Goal: Task Accomplishment & Management: Use online tool/utility

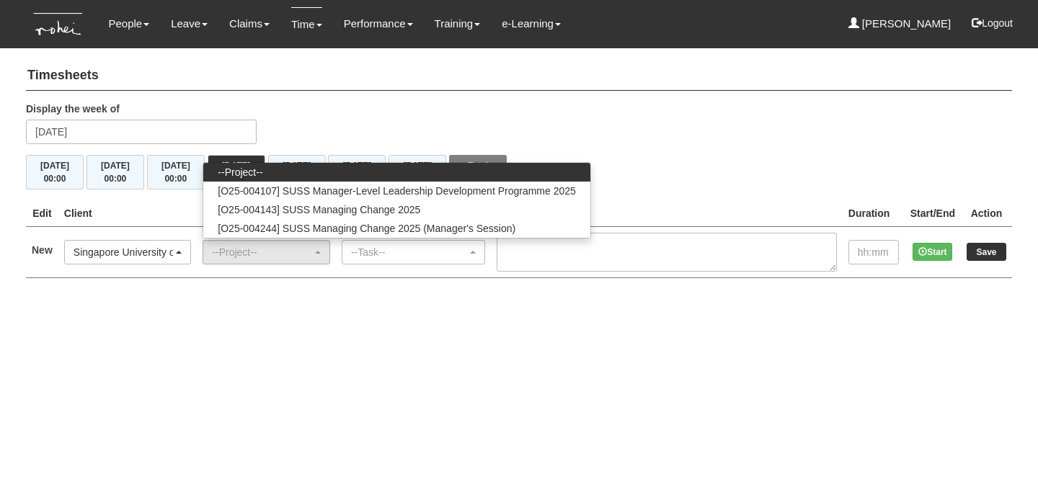
select select "457"
click at [190, 307] on html "Toggle navigation People Personal Information Staff Directory Leave Apply for L…" at bounding box center [519, 153] width 1038 height 307
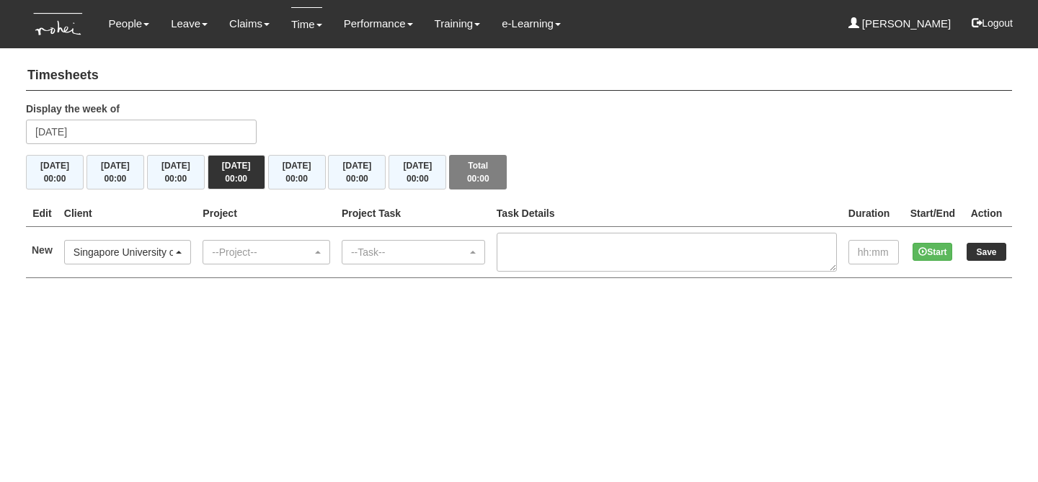
click at [192, 236] on td "--Customer-- (N/A) _ROHEI Internal 3M ASIA PACIFIC PRIVATE LTD [DOMAIN_NAME] Ab…" at bounding box center [127, 251] width 139 height 51
click at [182, 245] on div "Singapore University of Social Sciences (SUSS)" at bounding box center [128, 252] width 109 height 14
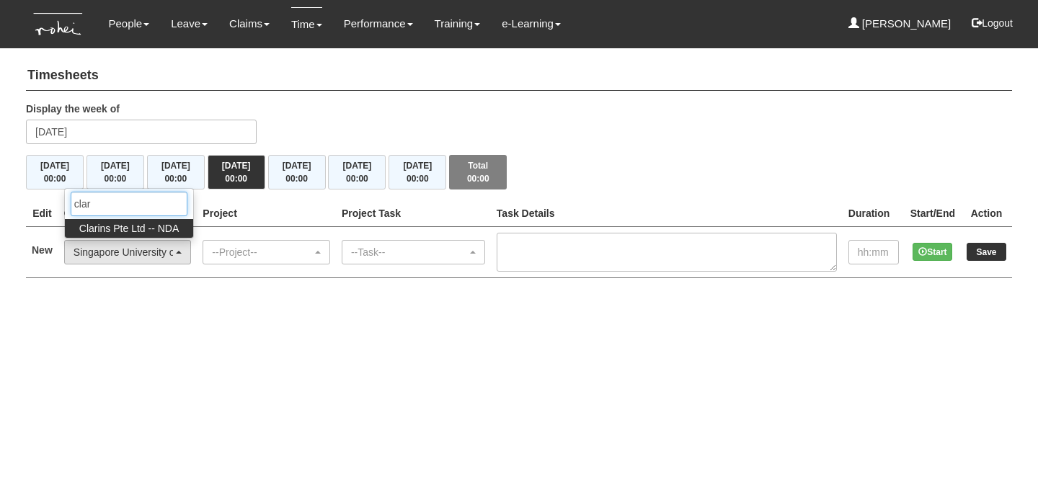
type input "clar"
click at [167, 227] on span "Clarins Pte Ltd -- NDA" at bounding box center [128, 228] width 99 height 14
select select "43"
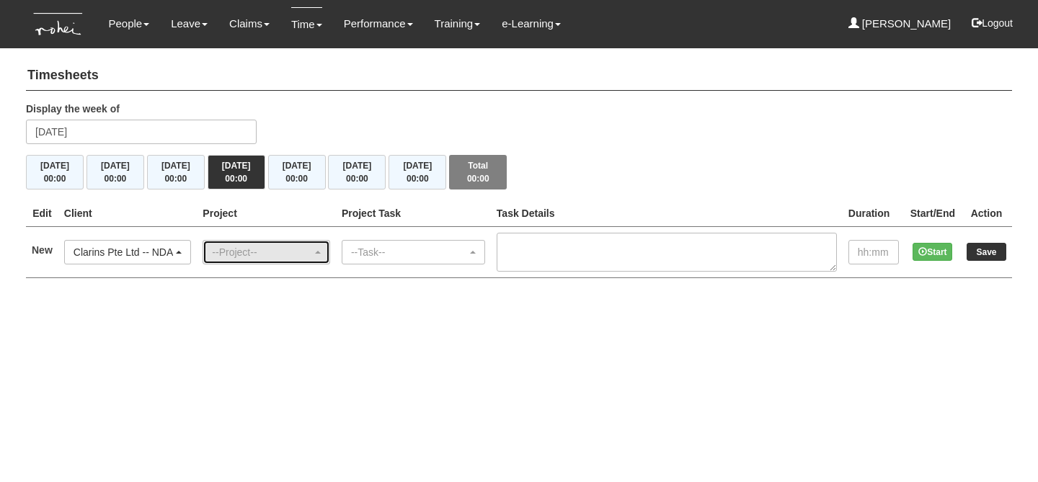
click at [254, 258] on div "--Project--" at bounding box center [266, 252] width 126 height 23
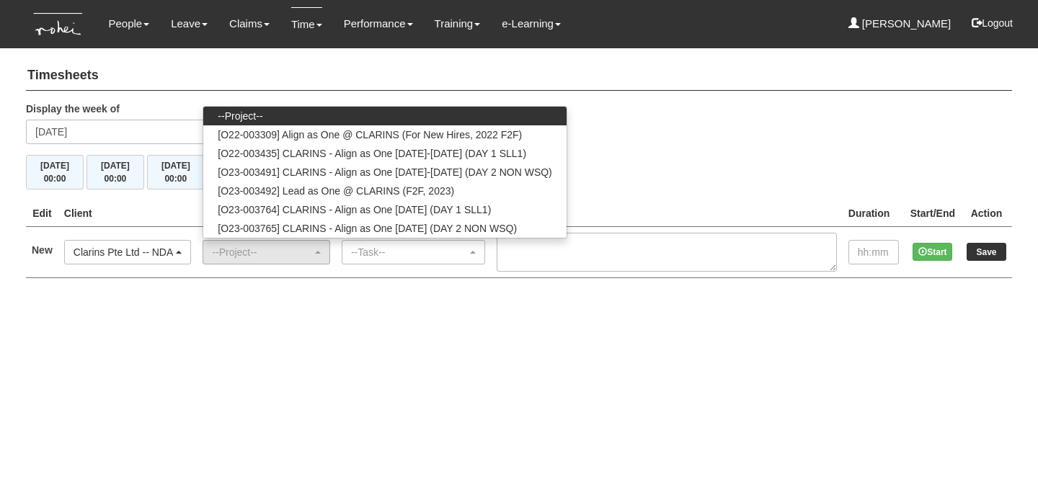
click at [672, 139] on div "Display the week of [DATE]" at bounding box center [519, 128] width 1008 height 53
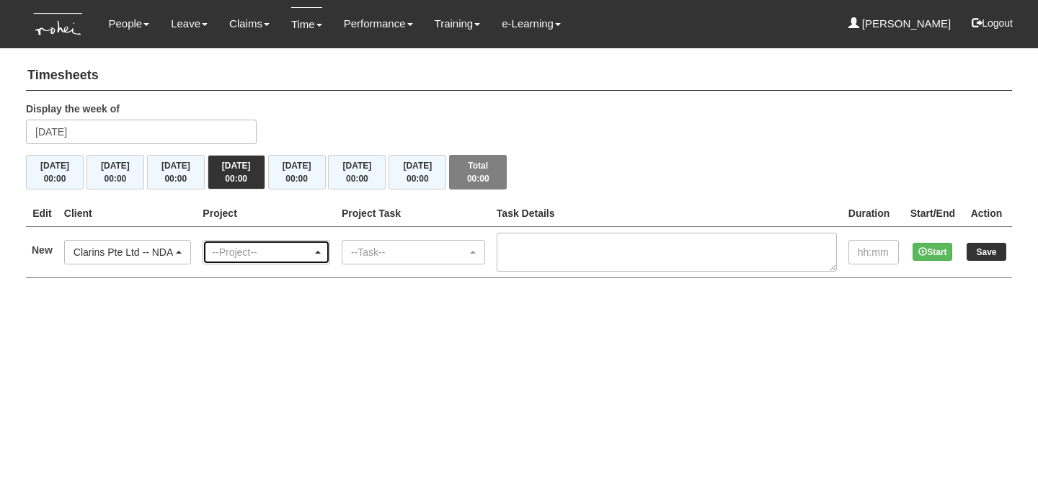
click at [277, 253] on div "--Project--" at bounding box center [262, 252] width 100 height 14
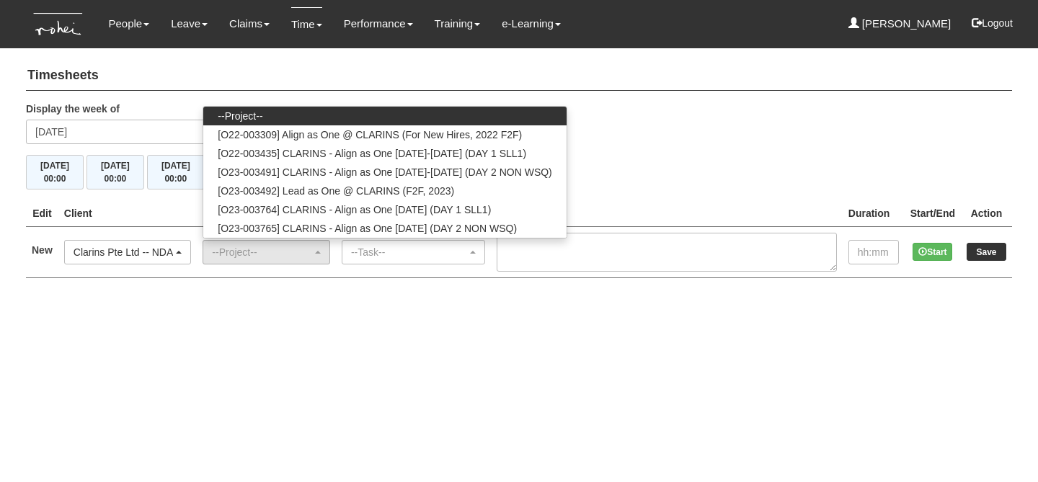
click at [595, 123] on div "Display the week of [DATE]" at bounding box center [519, 128] width 1008 height 53
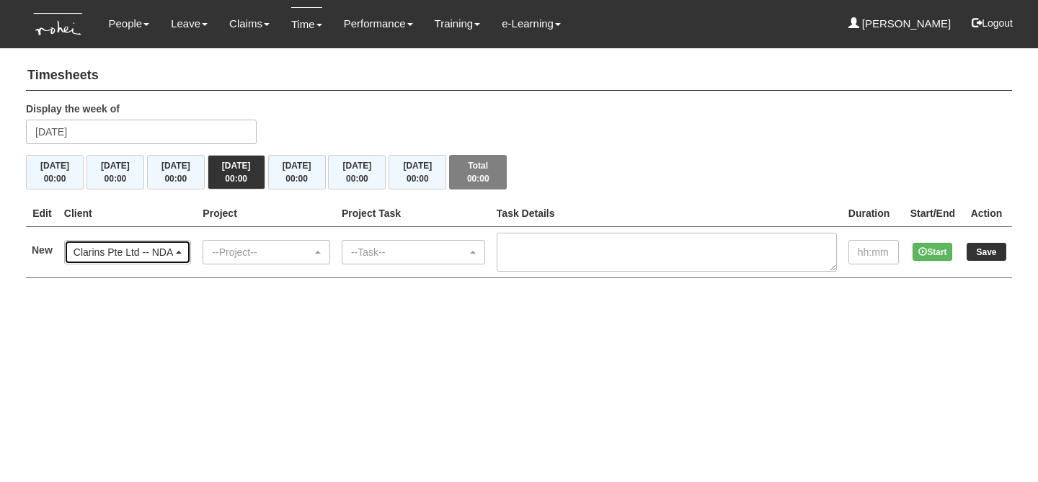
click at [150, 252] on div "Clarins Pte Ltd -- NDA" at bounding box center [124, 252] width 100 height 14
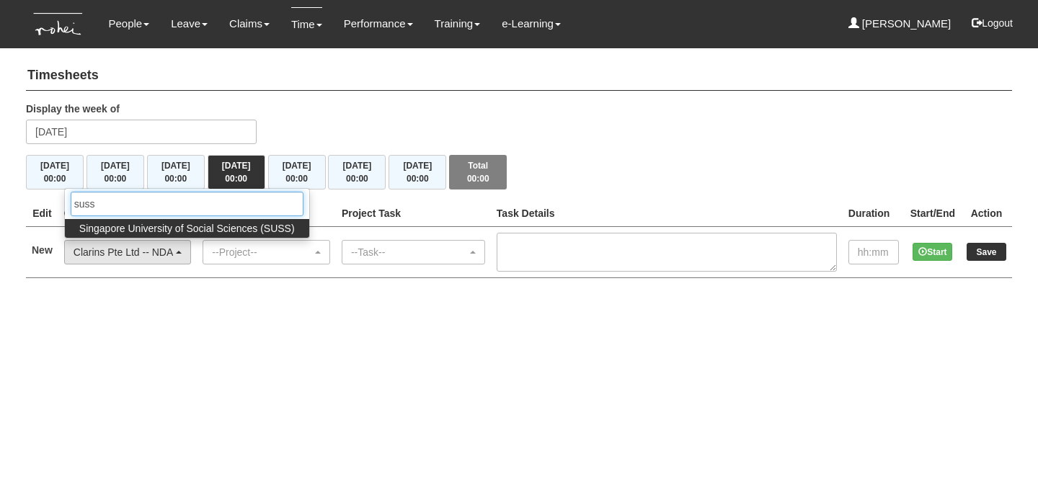
type input "suss"
click at [203, 227] on span "Singapore University of Social Sciences (SUSS)" at bounding box center [187, 228] width 216 height 14
select select "457"
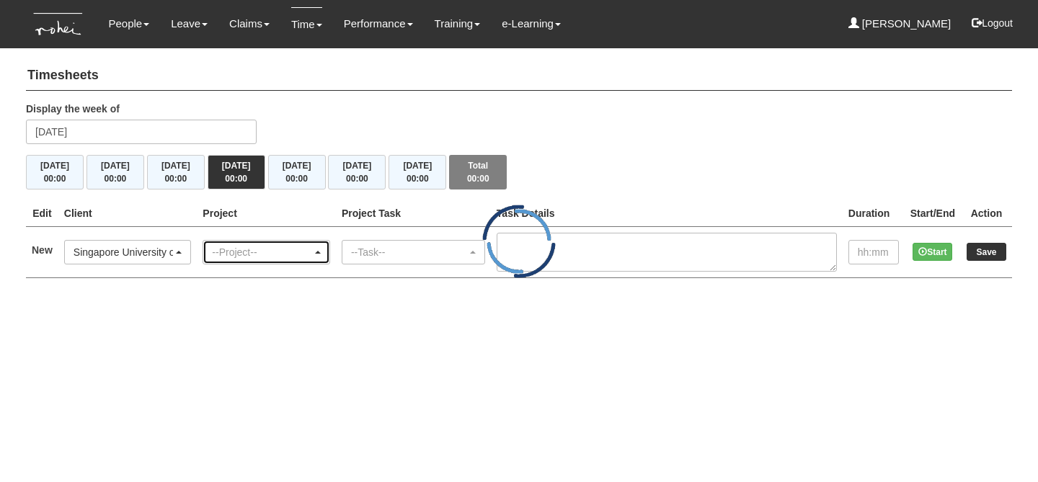
click at [232, 250] on div "--Project--" at bounding box center [262, 252] width 100 height 14
click at [291, 250] on div "--Project--" at bounding box center [262, 252] width 100 height 14
